Goal: Information Seeking & Learning: Find specific fact

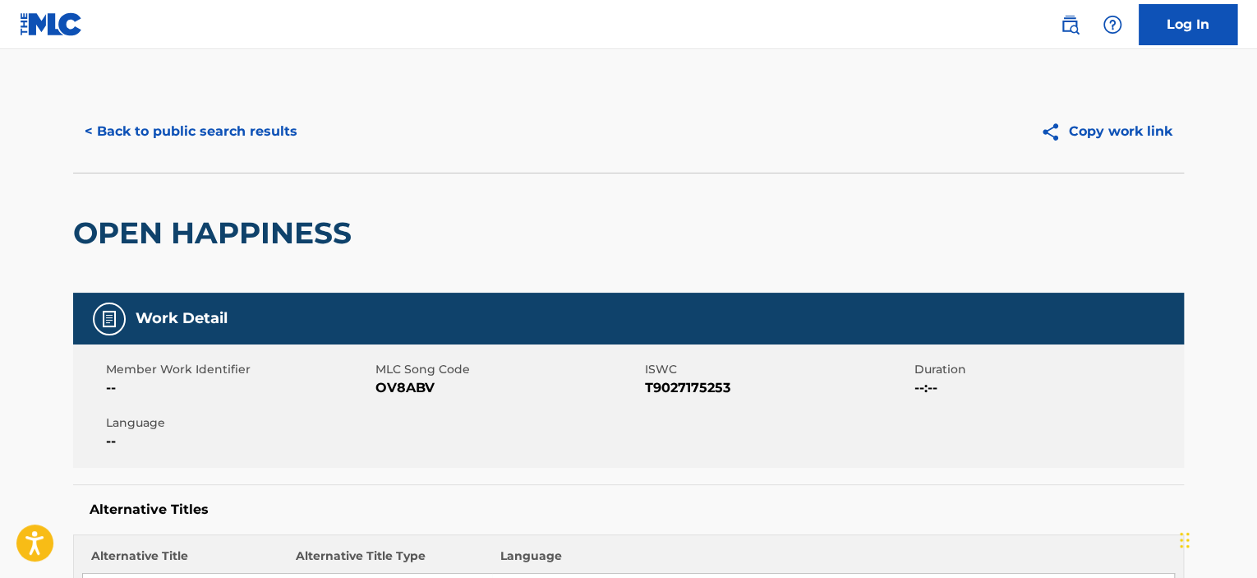
click at [265, 134] on button "< Back to public search results" at bounding box center [191, 131] width 236 height 41
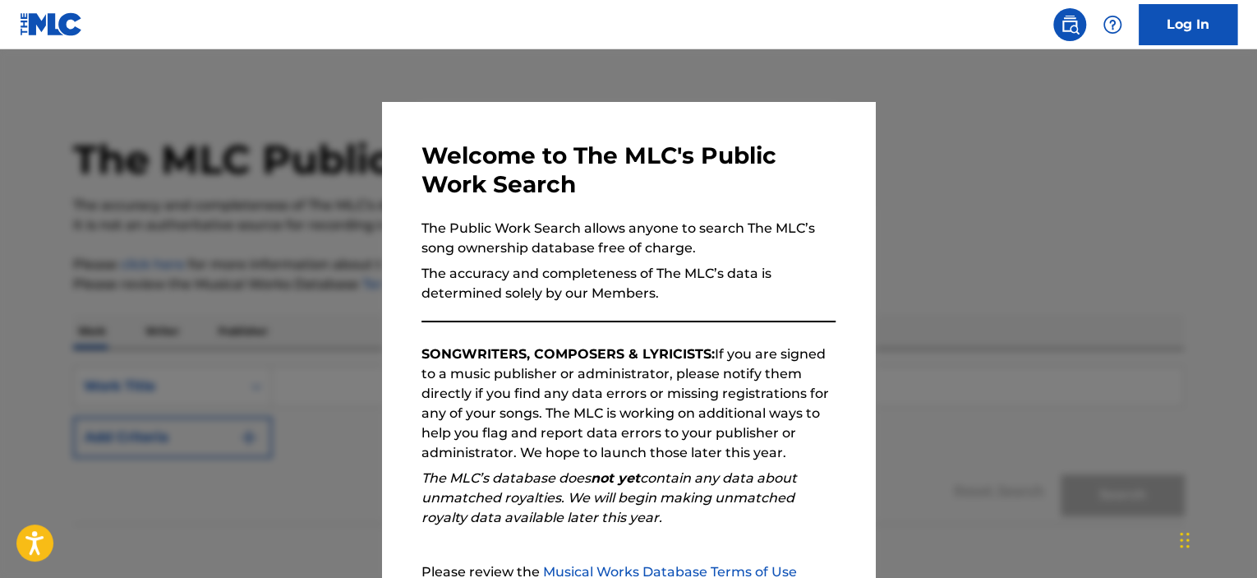
click at [220, 330] on div at bounding box center [628, 338] width 1257 height 578
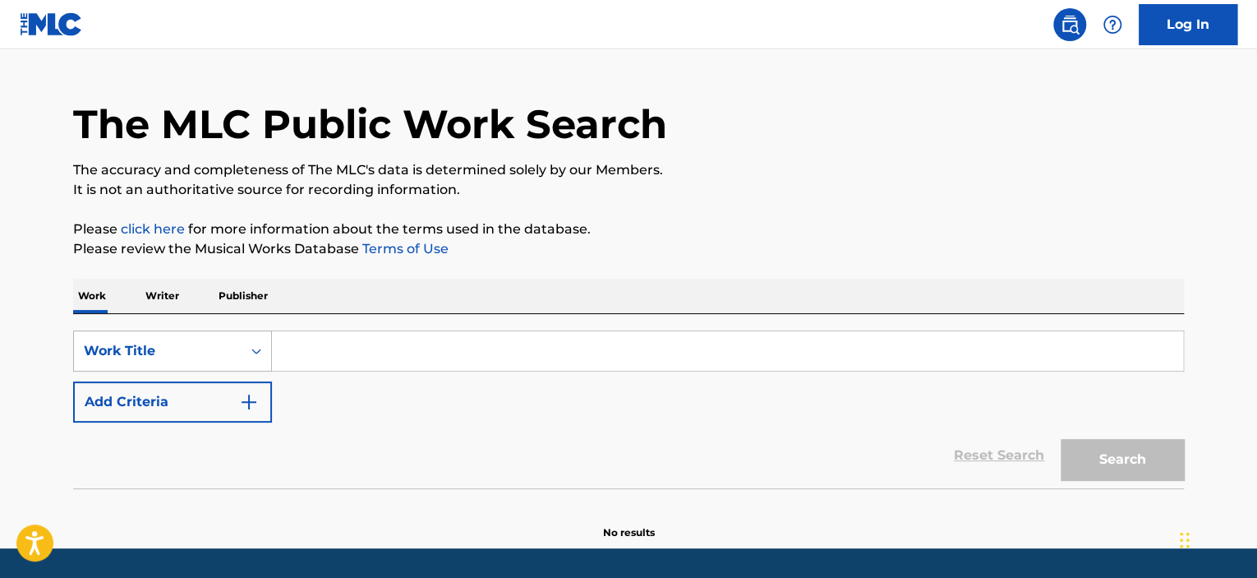
click at [261, 371] on div "Work Title" at bounding box center [172, 350] width 199 height 41
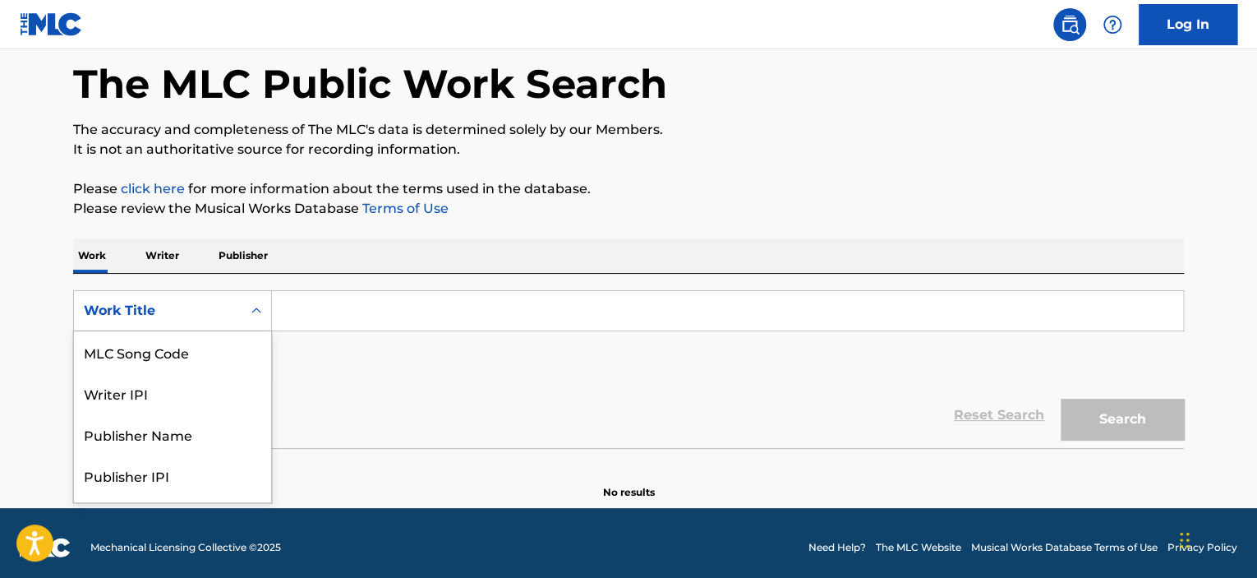
scroll to position [76, 0]
click at [320, 319] on input "Search Form" at bounding box center [727, 310] width 911 height 39
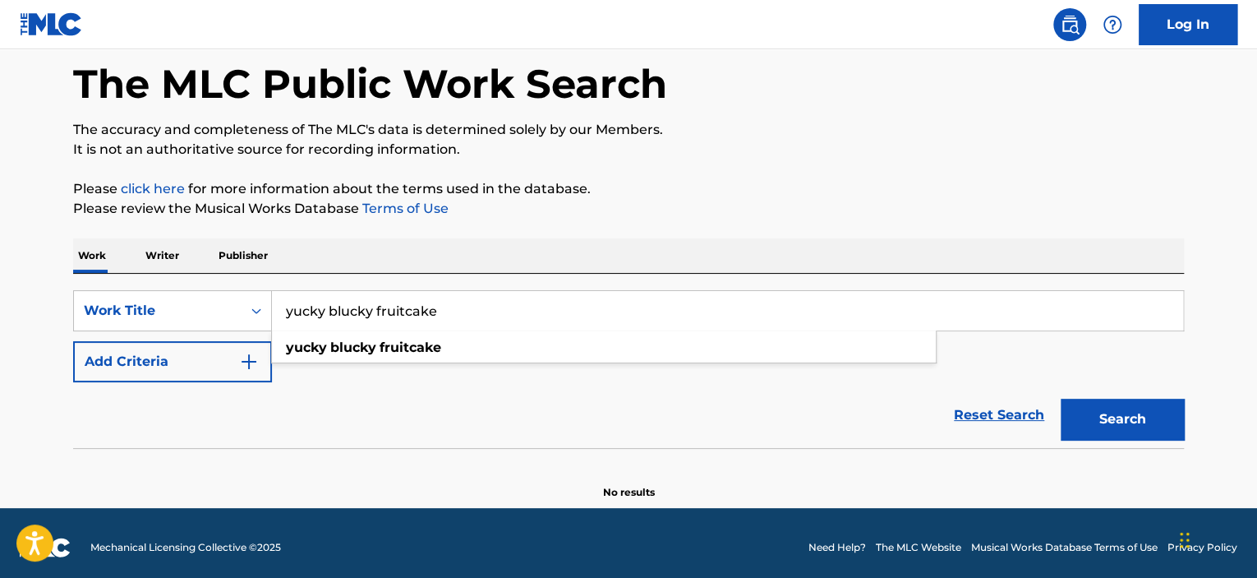
type input "yucky blucky fruitcake"
click at [1061, 399] on button "Search" at bounding box center [1122, 419] width 123 height 41
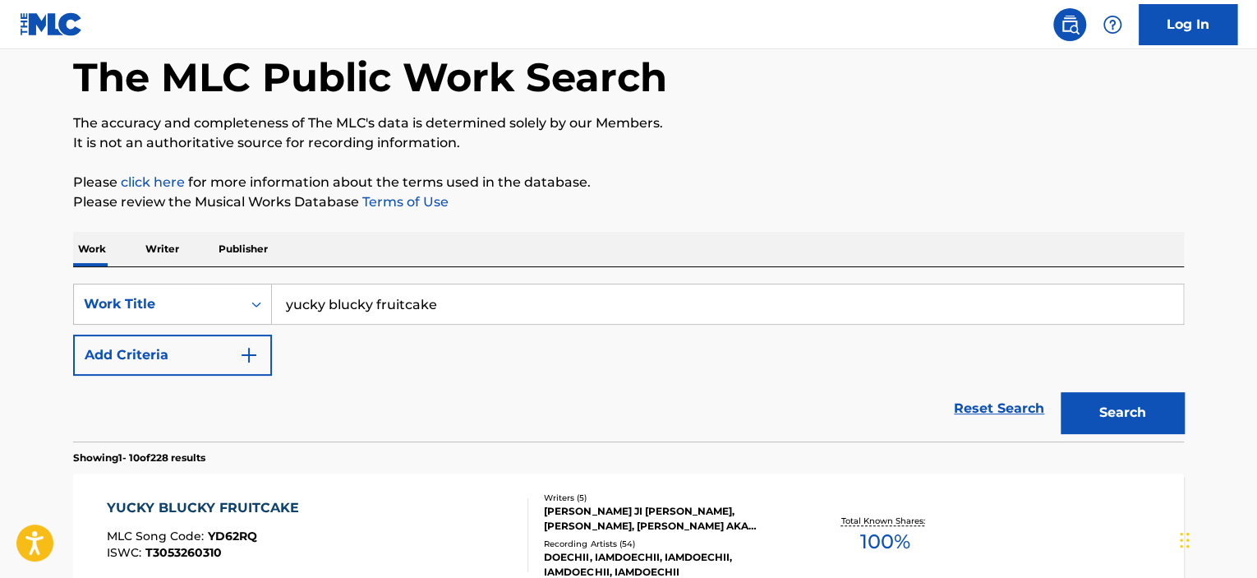
scroll to position [164, 0]
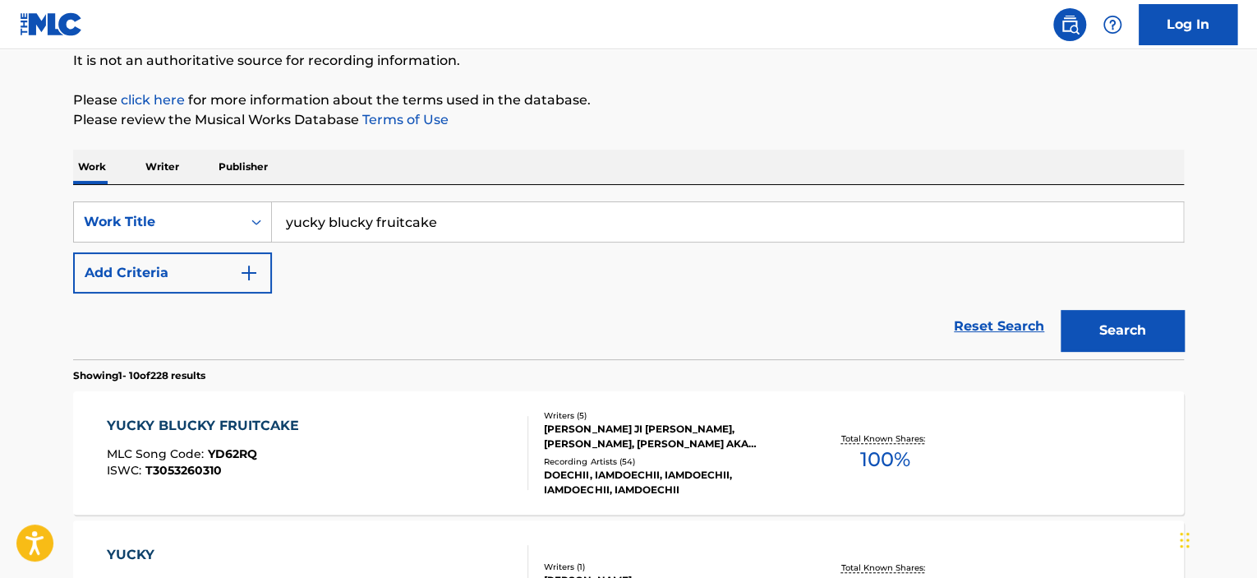
click at [280, 426] on div "YUCKY BLUCKY FRUITCAKE" at bounding box center [207, 426] width 201 height 20
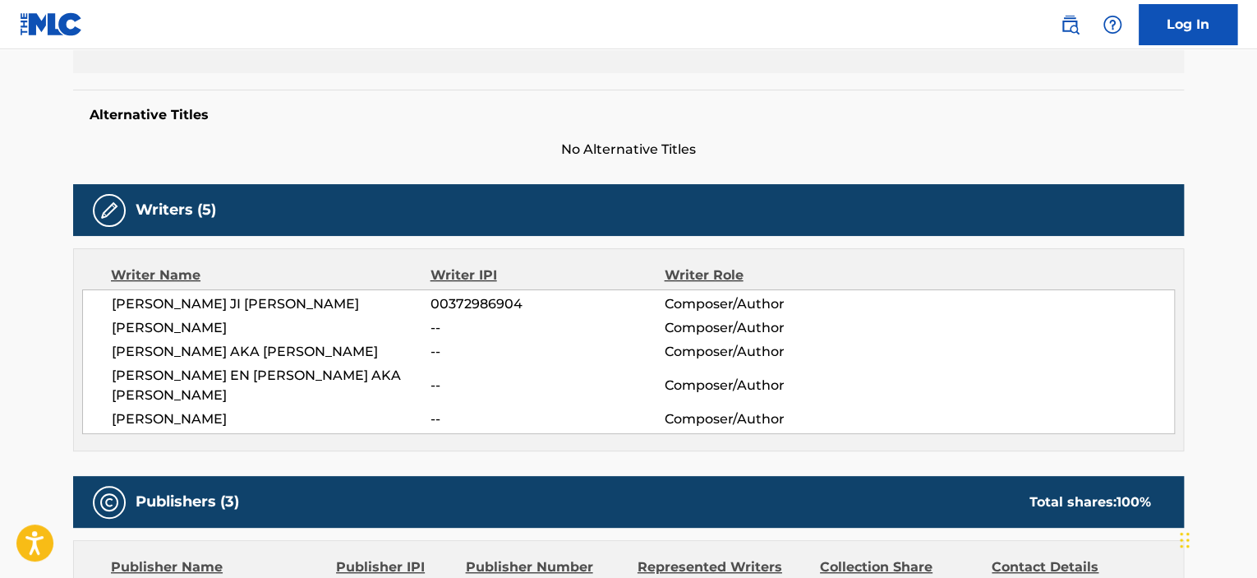
scroll to position [312, 0]
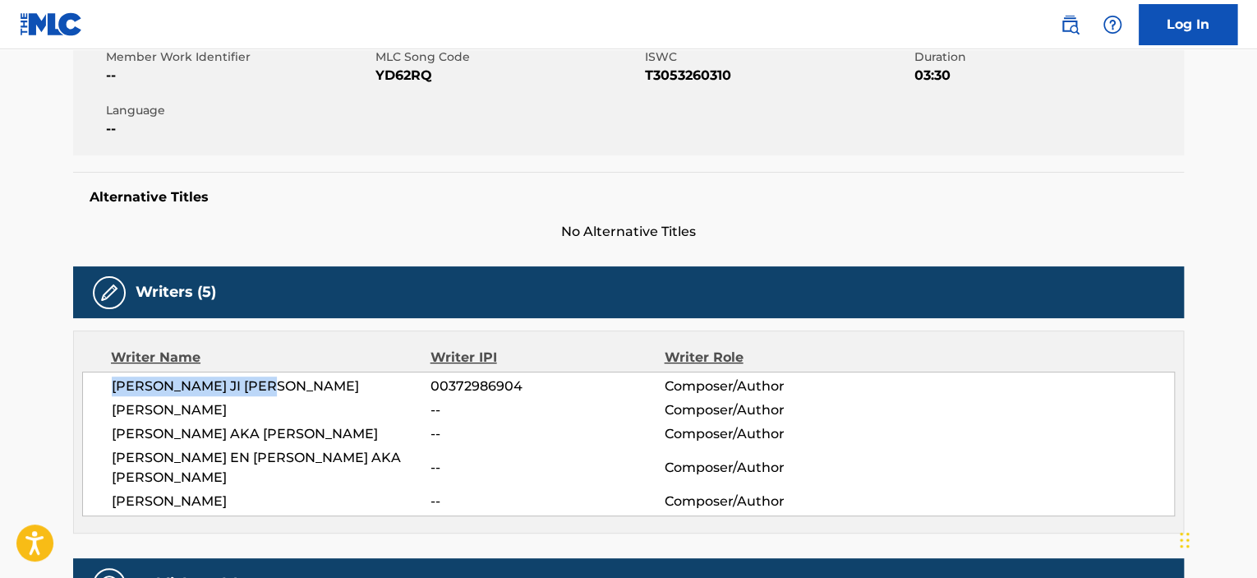
drag, startPoint x: 298, startPoint y: 387, endPoint x: 99, endPoint y: 397, distance: 199.1
click at [99, 397] on div "JAYLAH JI MYA HICKMON 00372986904 Composer/Author YI SHENG ZHANG -- Composer/Au…" at bounding box center [628, 443] width 1093 height 145
copy span "JAYLAH JI MYA HICKMON"
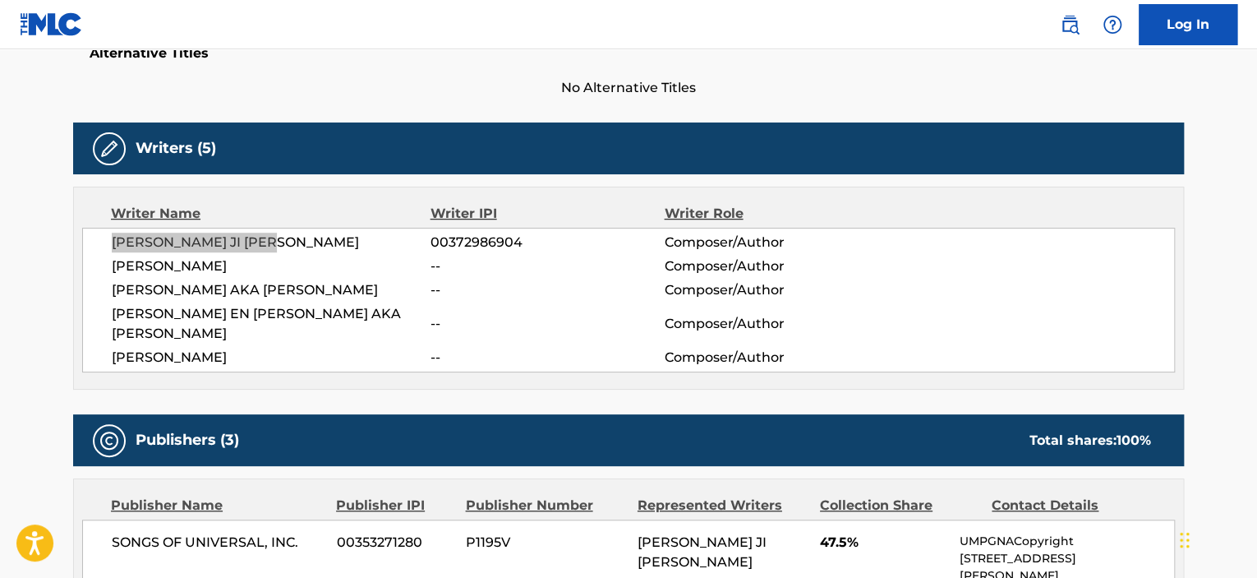
scroll to position [0, 0]
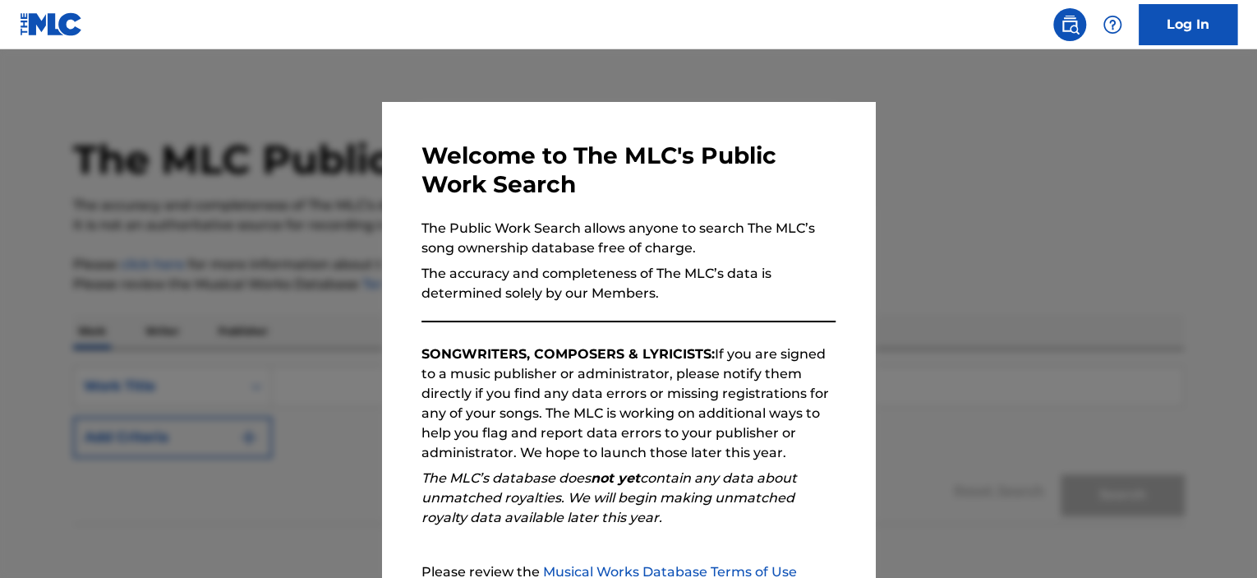
click at [293, 191] on div at bounding box center [628, 338] width 1257 height 578
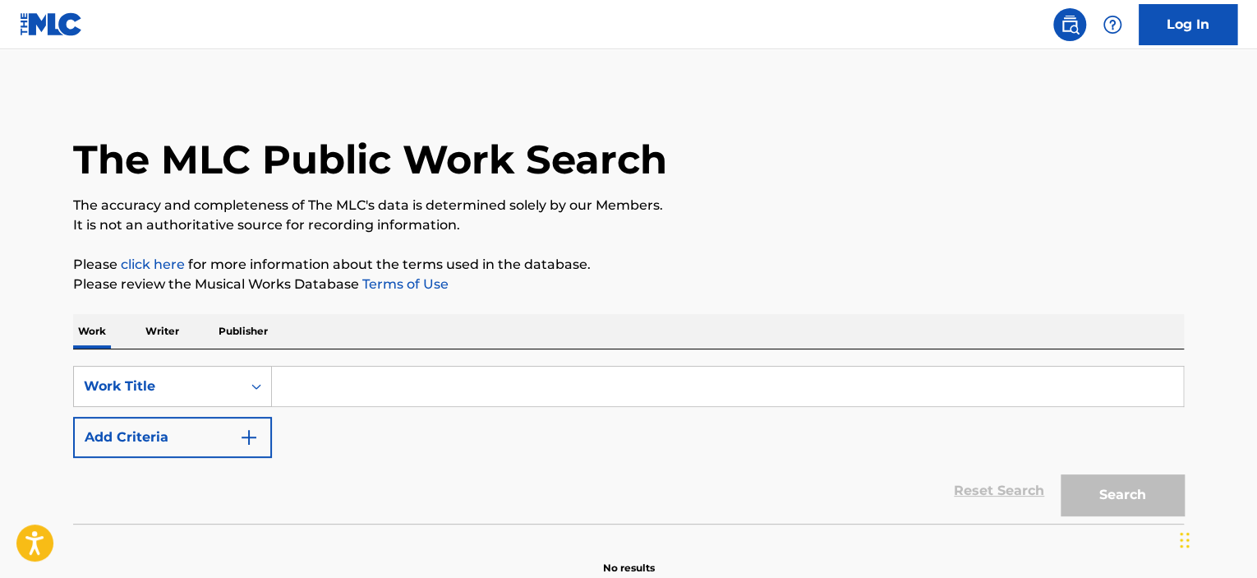
click at [294, 391] on input "Search Form" at bounding box center [727, 385] width 911 height 39
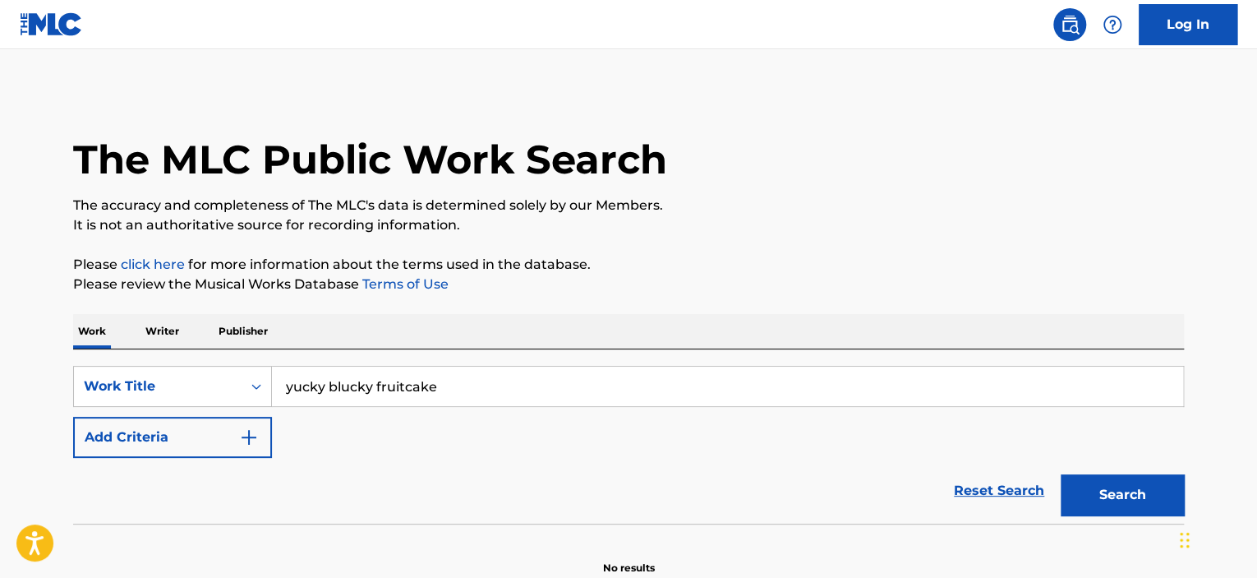
type input "yucky blucky fruitcake"
click at [1101, 485] on button "Search" at bounding box center [1122, 494] width 123 height 41
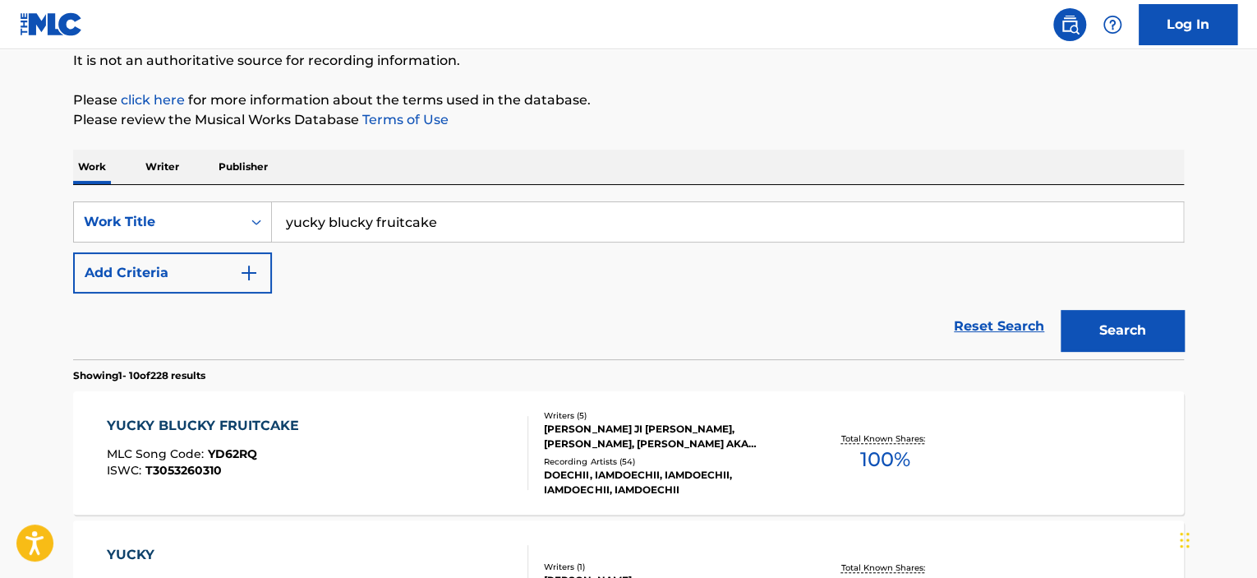
click at [283, 429] on div "YUCKY BLUCKY FRUITCAKE" at bounding box center [207, 426] width 201 height 20
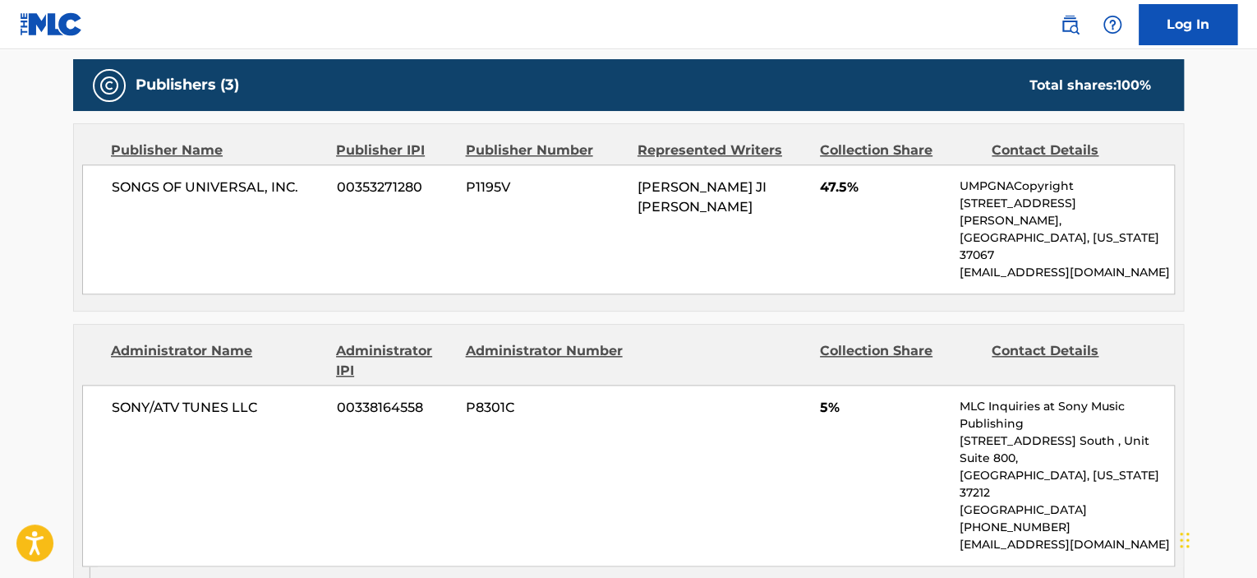
scroll to position [729, 0]
